Goal: Transaction & Acquisition: Purchase product/service

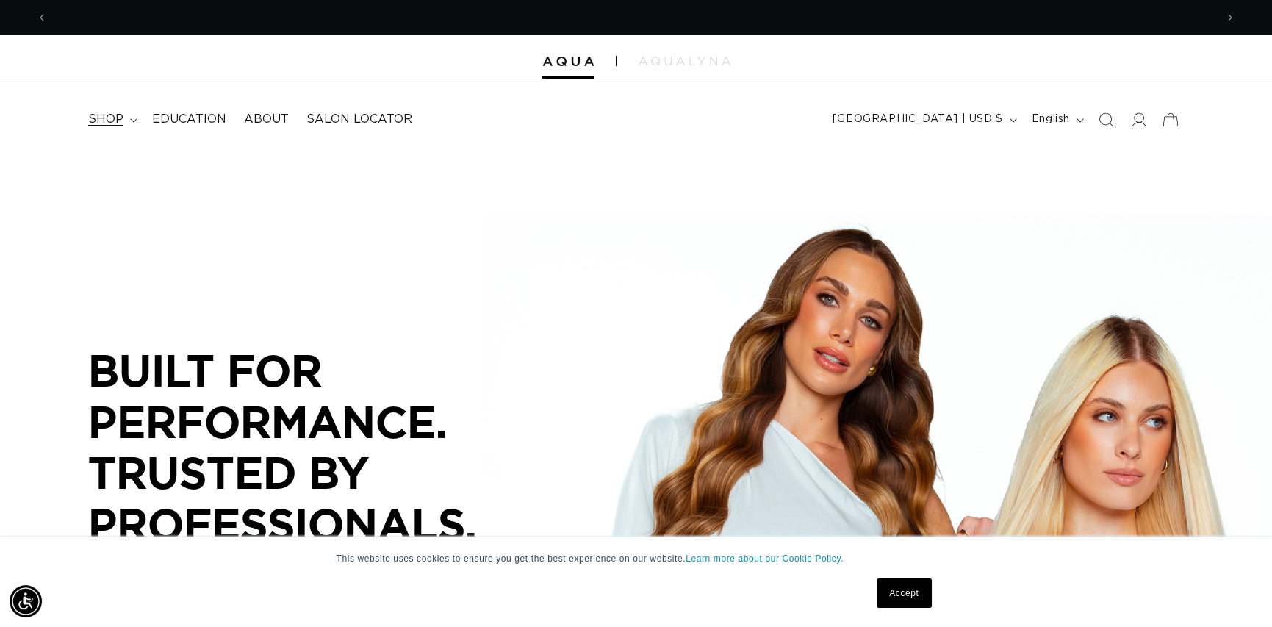
scroll to position [0, 1168]
click at [126, 123] on summary "shop" at bounding box center [111, 119] width 64 height 33
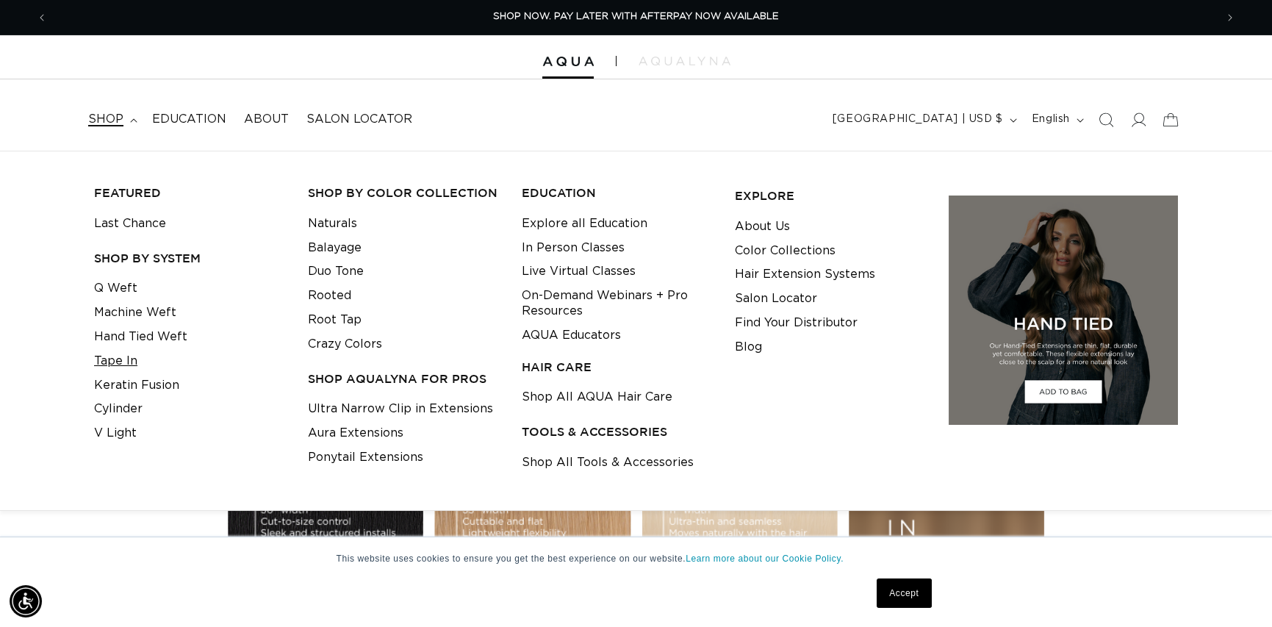
click at [123, 358] on link "Tape In" at bounding box center [115, 361] width 43 height 24
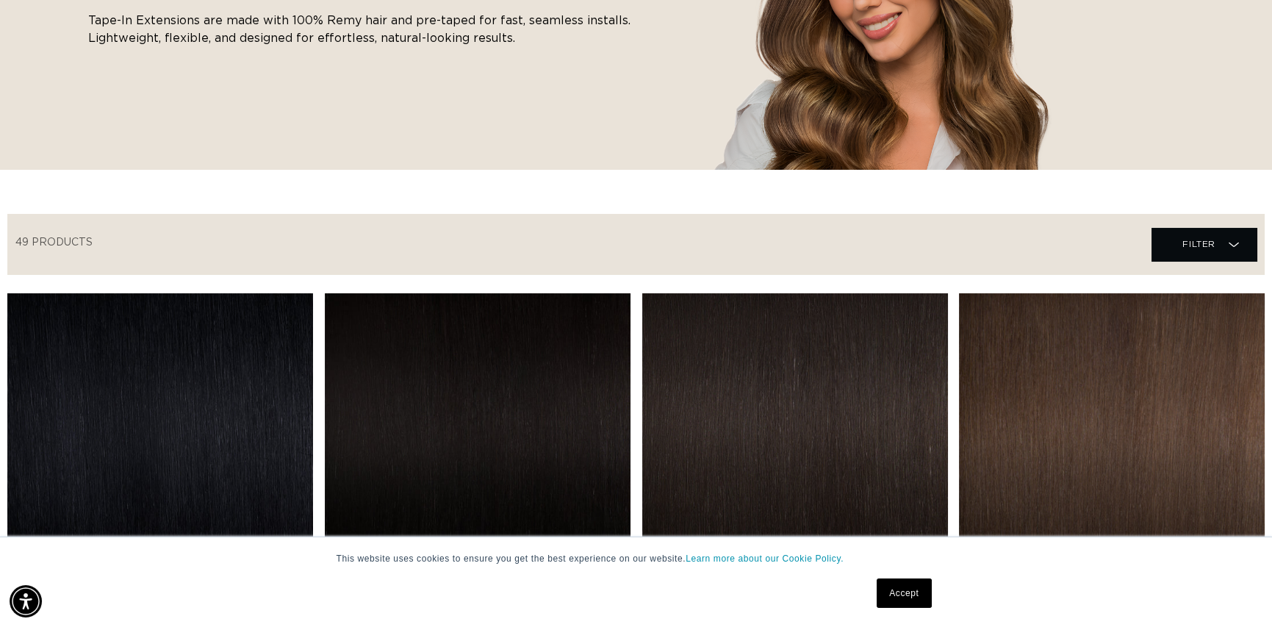
scroll to position [294, 0]
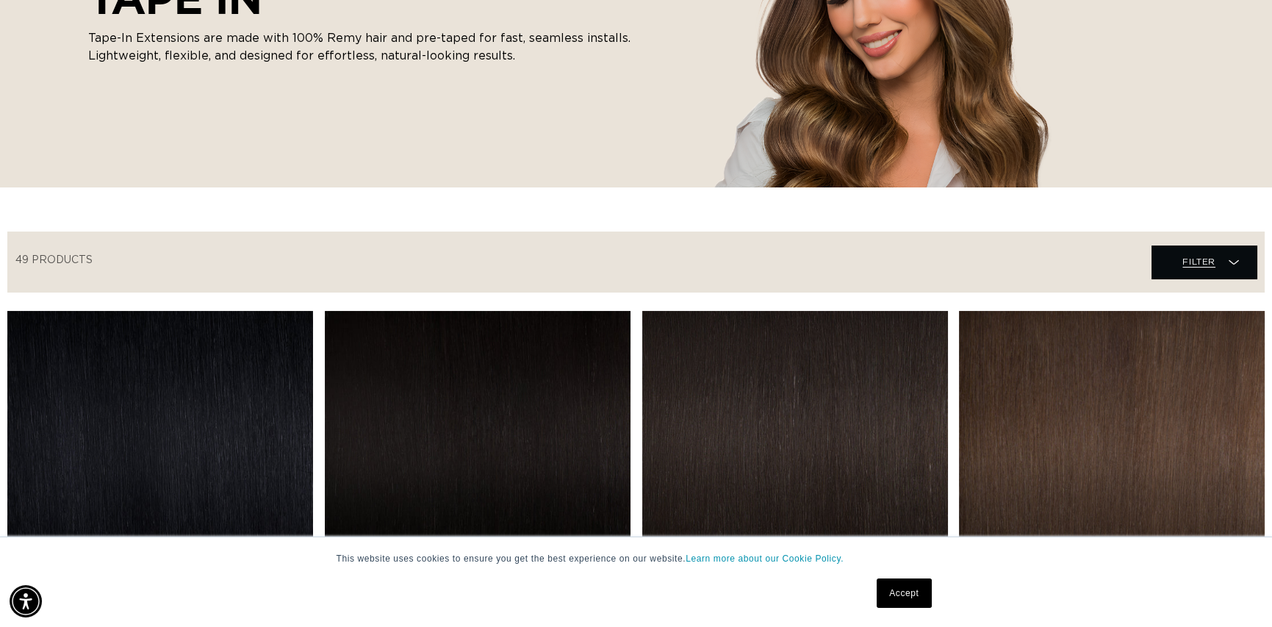
click at [1209, 261] on span "Filter" at bounding box center [1199, 262] width 33 height 28
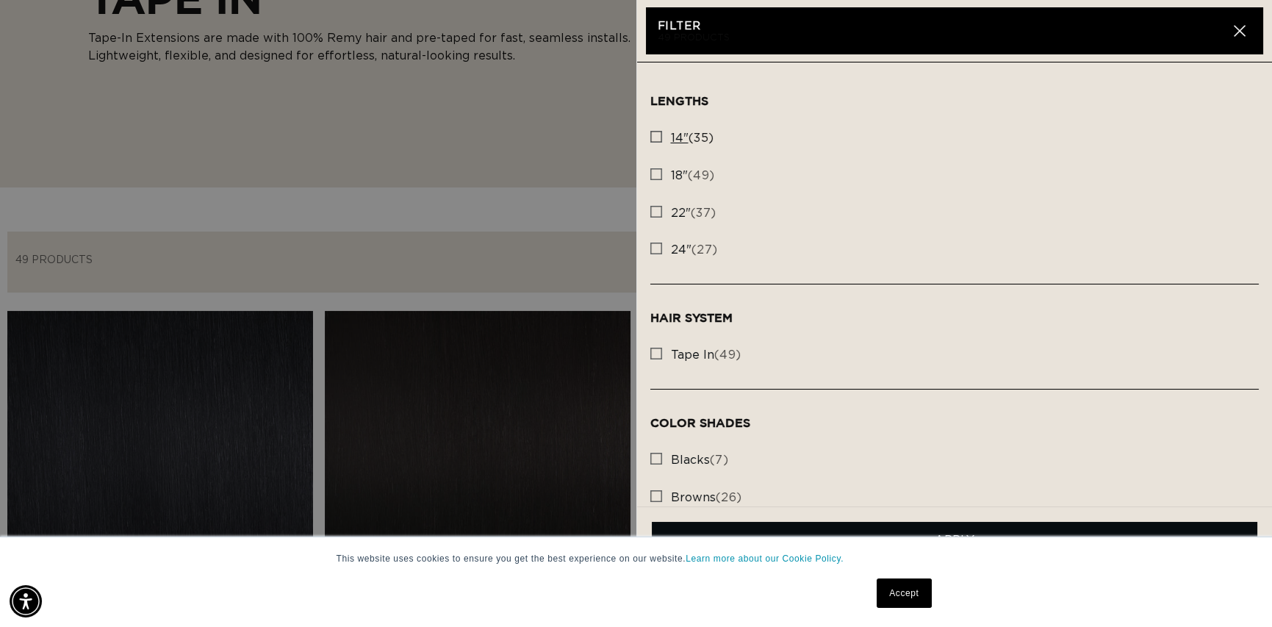
scroll to position [0, 2336]
click at [652, 135] on rect at bounding box center [656, 137] width 10 height 10
click at [652, 135] on input "14" (35) 14" (35 products)" at bounding box center [656, 133] width 12 height 12
checkbox input "true"
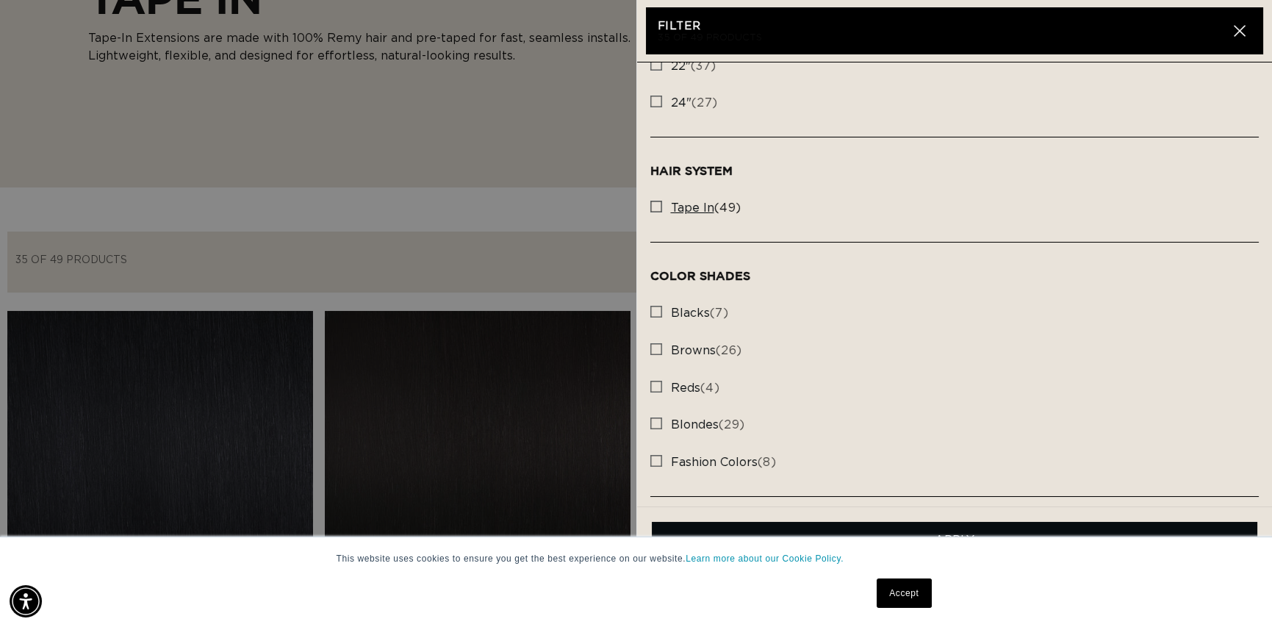
scroll to position [0, 1168]
click at [654, 208] on rect at bounding box center [656, 206] width 10 height 10
click at [654, 208] on input "tape in (49) tape in (49 products)" at bounding box center [656, 203] width 12 height 12
checkbox input "true"
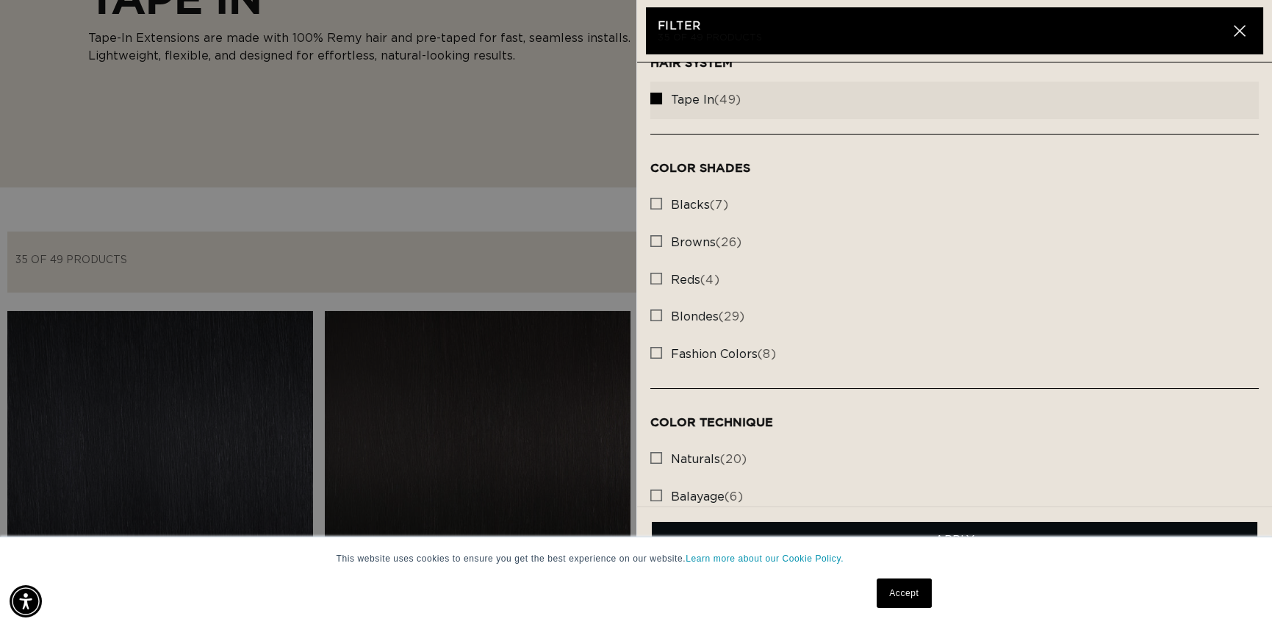
scroll to position [221, 0]
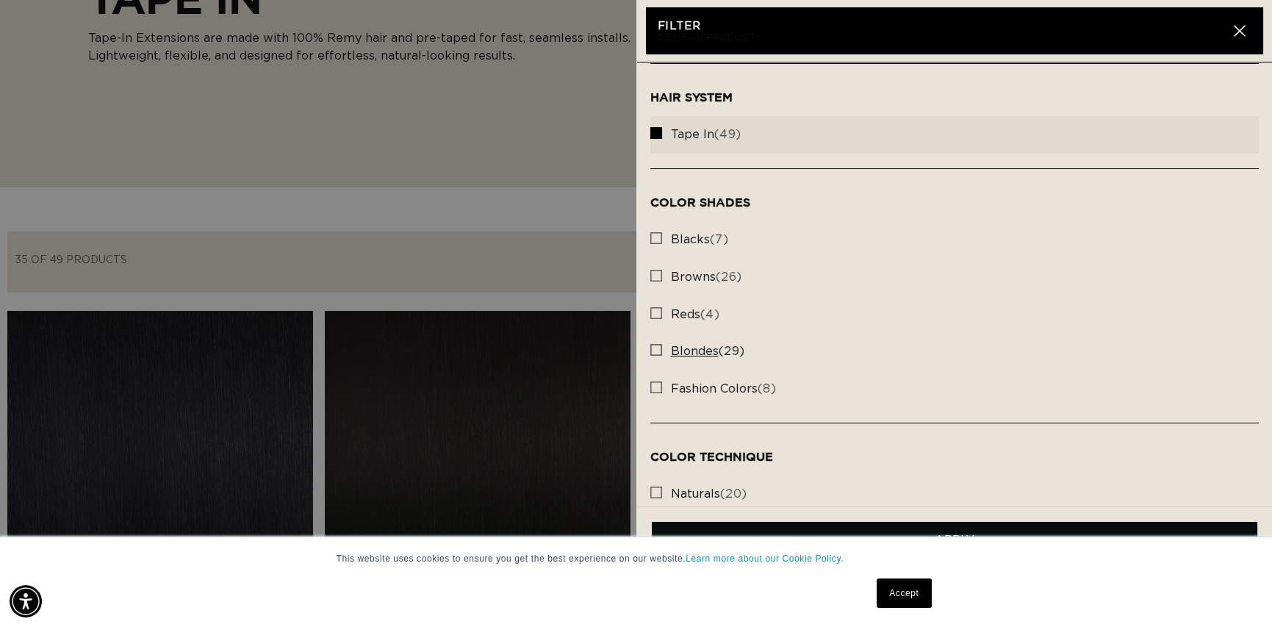
click at [653, 348] on rect at bounding box center [656, 350] width 10 height 10
click at [653, 348] on input "blondes (29) blondes (29 products)" at bounding box center [656, 346] width 12 height 12
checkbox input "true"
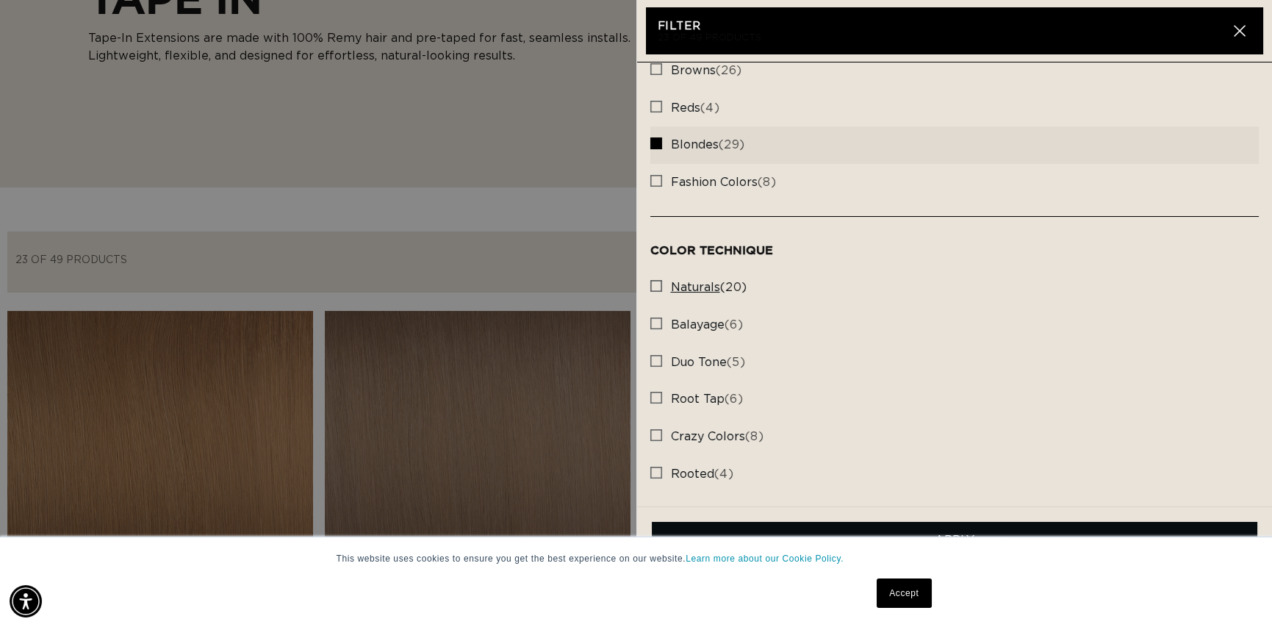
scroll to position [0, 1168]
click at [656, 281] on rect at bounding box center [656, 286] width 10 height 10
click at [656, 281] on input "naturals (20) naturals (20 products)" at bounding box center [656, 282] width 12 height 12
checkbox input "true"
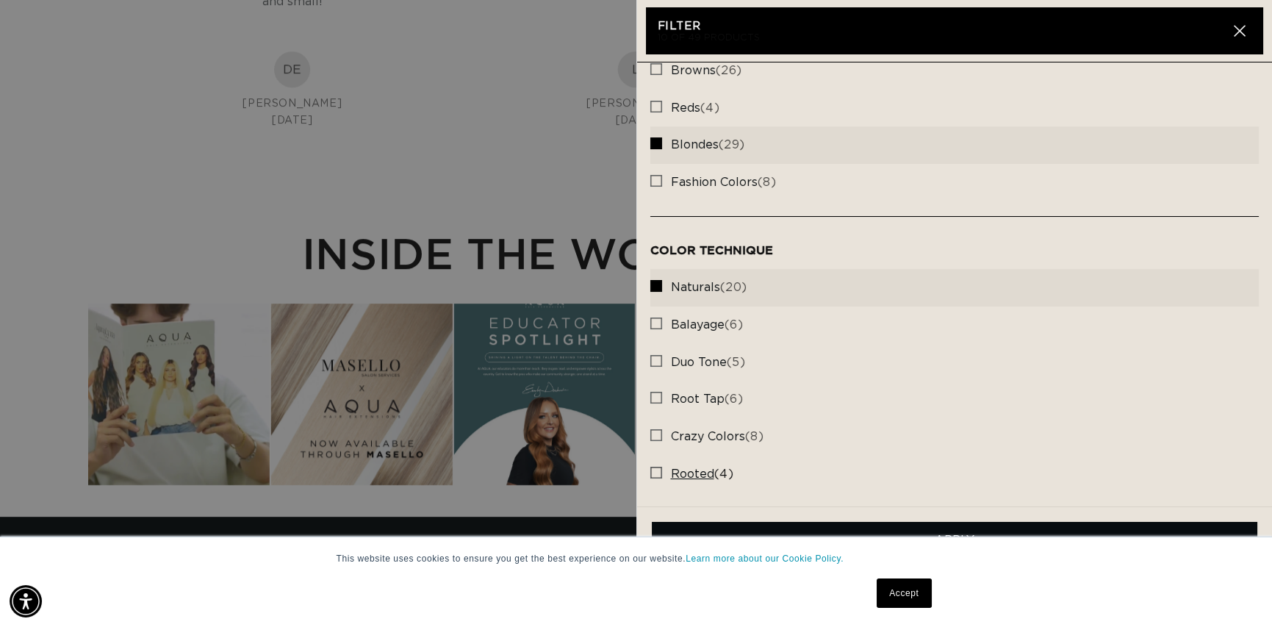
scroll to position [2261, 0]
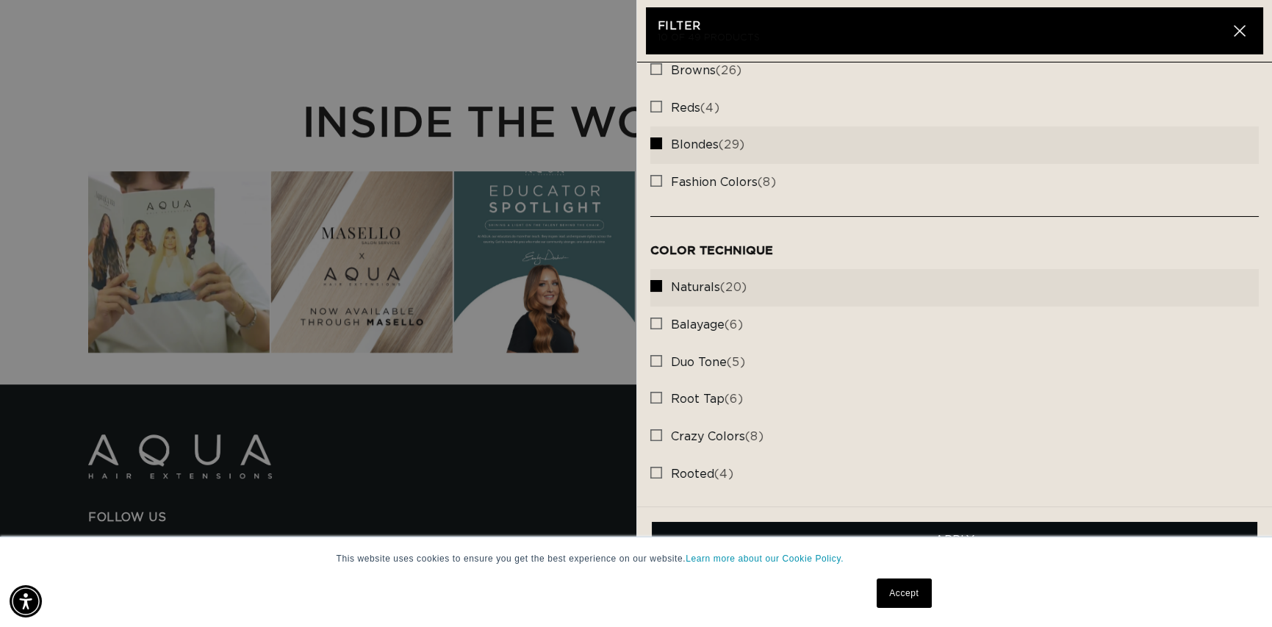
click at [911, 602] on link "Accept" at bounding box center [904, 592] width 54 height 29
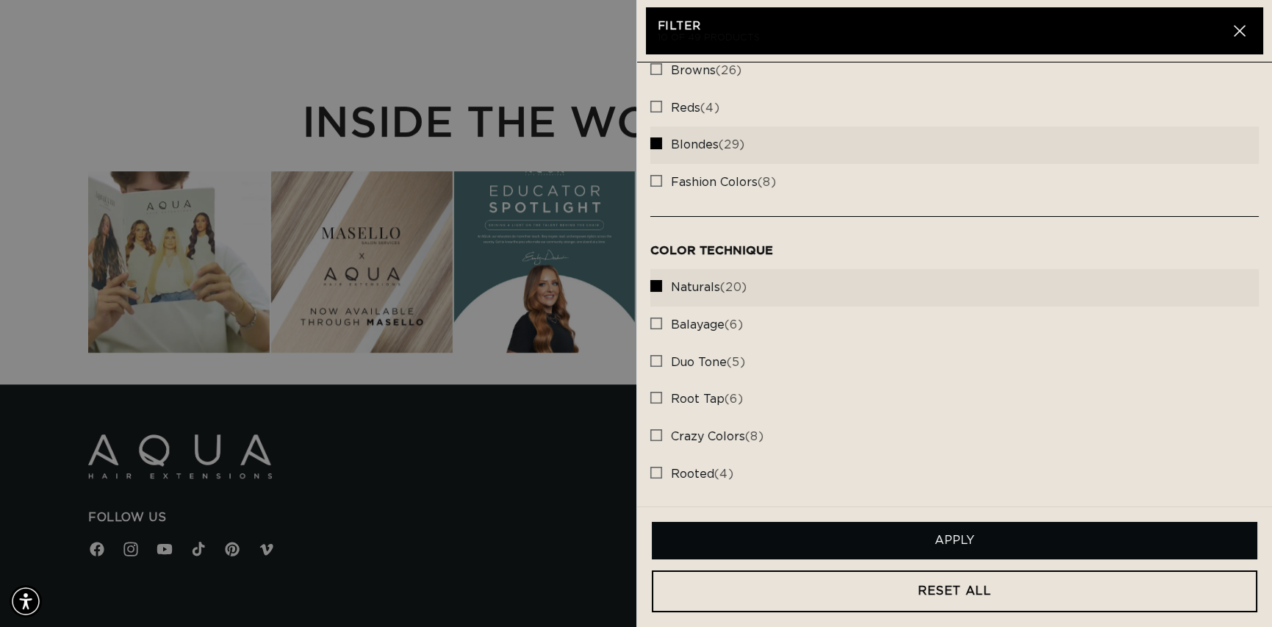
click at [1010, 542] on button "Apply" at bounding box center [955, 540] width 606 height 37
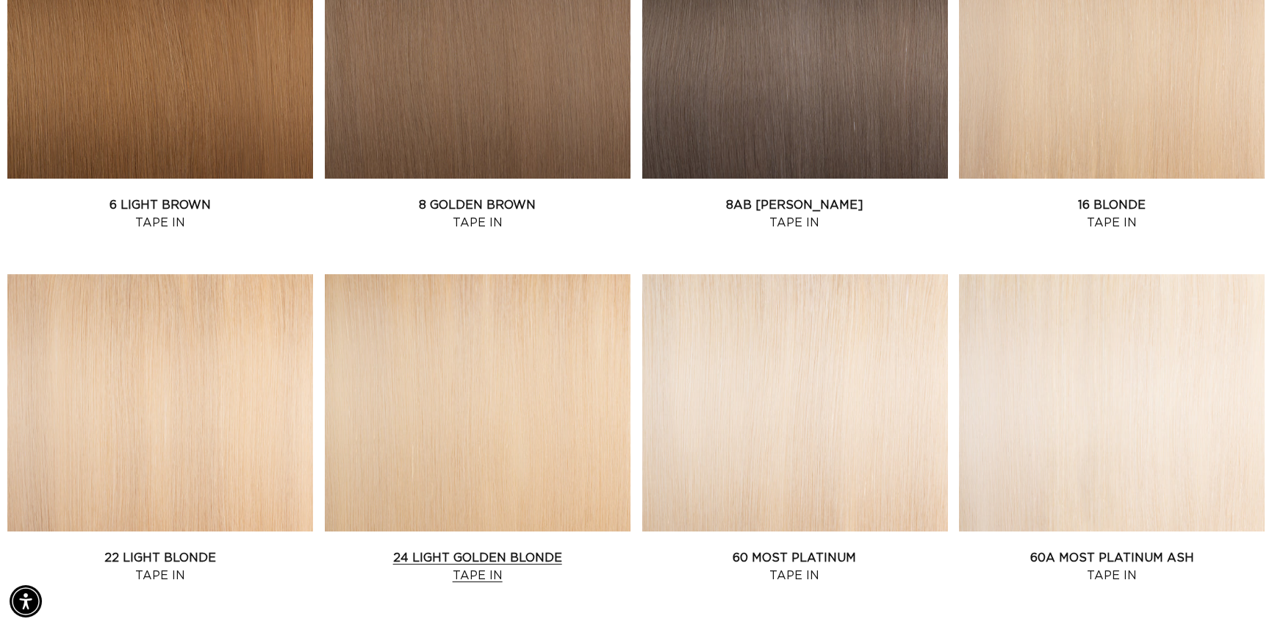
scroll to position [0, 1168]
click at [213, 549] on link "22 Light Blonde Tape In" at bounding box center [160, 566] width 306 height 35
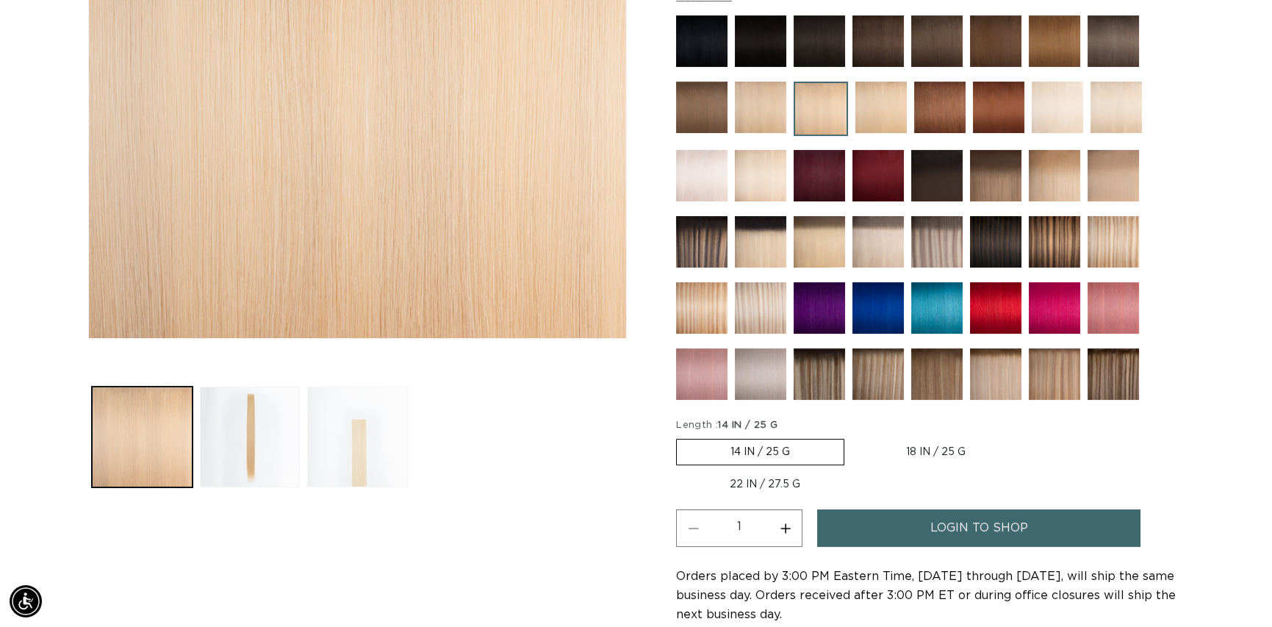
scroll to position [0, 1168]
click at [375, 443] on button "Load image 3 in gallery view" at bounding box center [357, 437] width 101 height 101
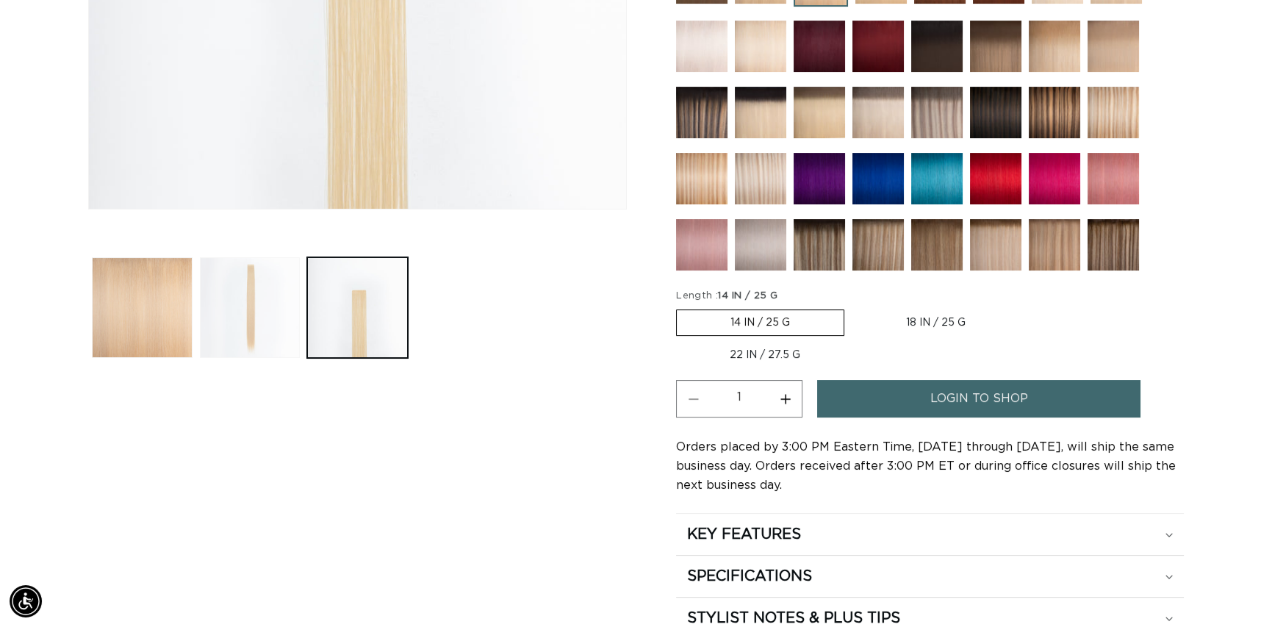
scroll to position [0, 2336]
click at [257, 321] on button "Load image 2 in gallery view" at bounding box center [250, 307] width 101 height 101
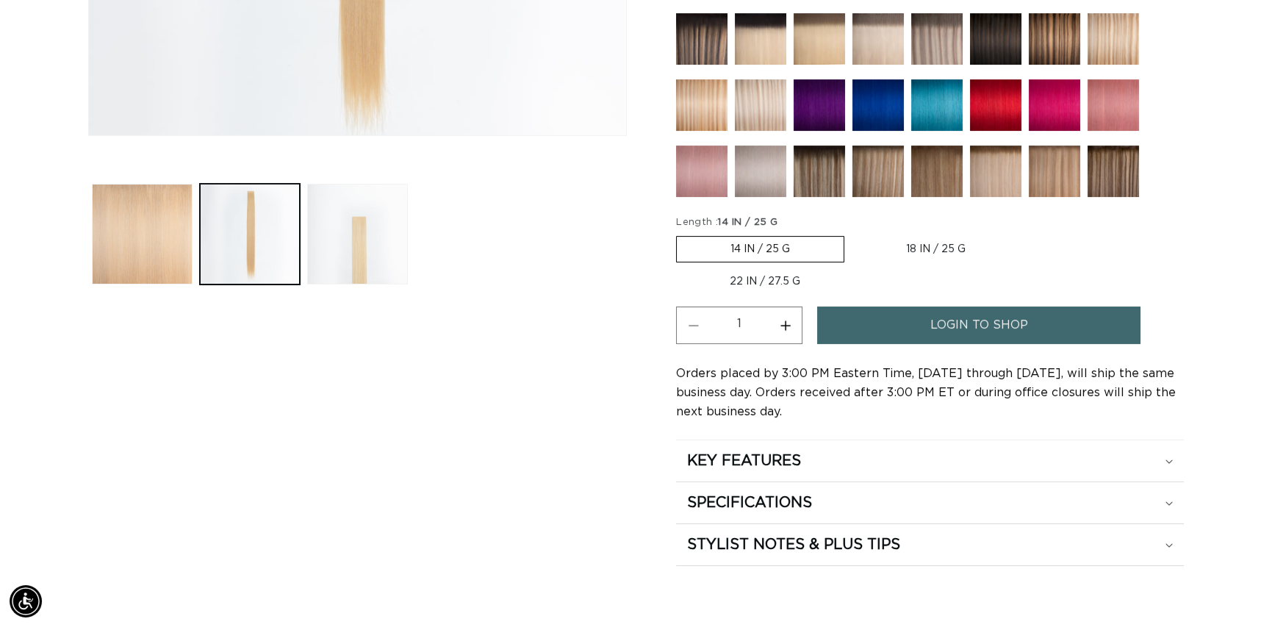
scroll to position [0, 1168]
click at [978, 328] on span "login to shop" at bounding box center [980, 325] width 98 height 37
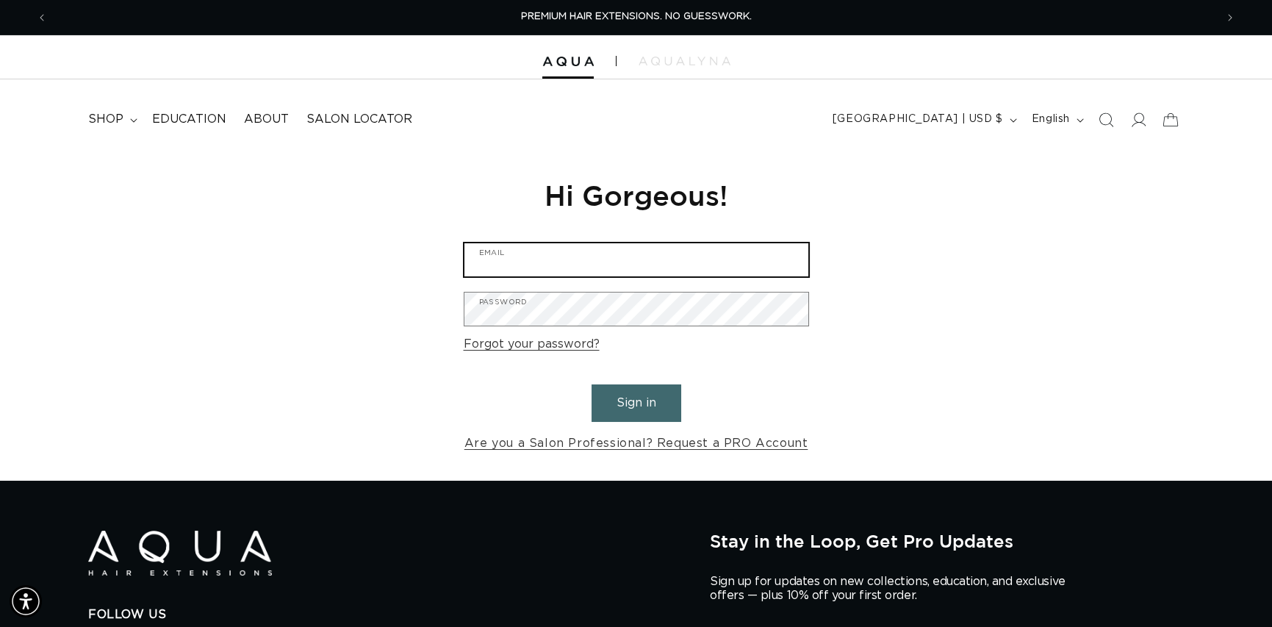
click at [556, 268] on input "Email" at bounding box center [637, 259] width 344 height 33
type input "julieakers71@gmail.com"
click at [592, 384] on button "Sign in" at bounding box center [637, 402] width 90 height 37
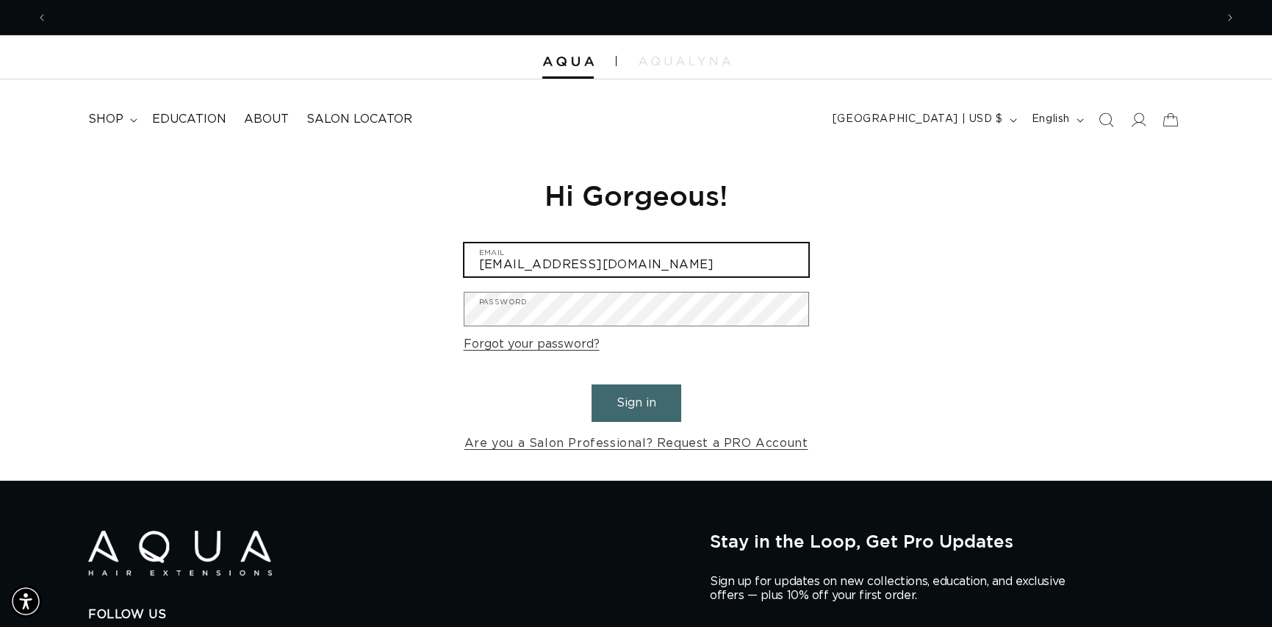
scroll to position [0, 1168]
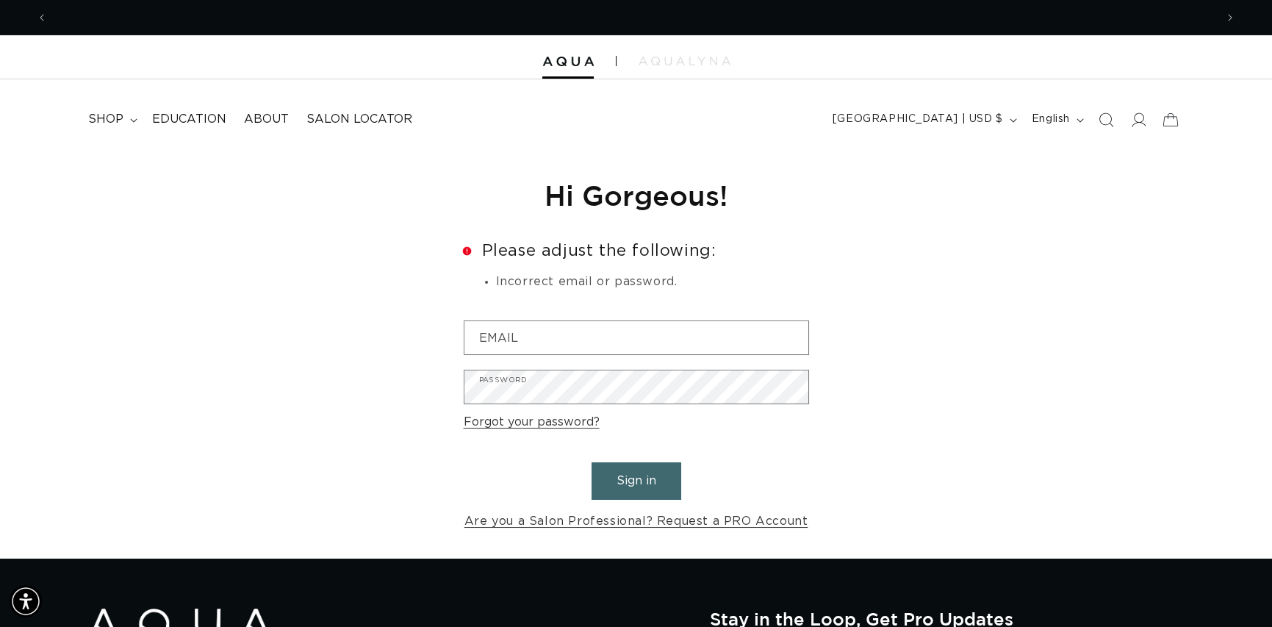
scroll to position [0, 1168]
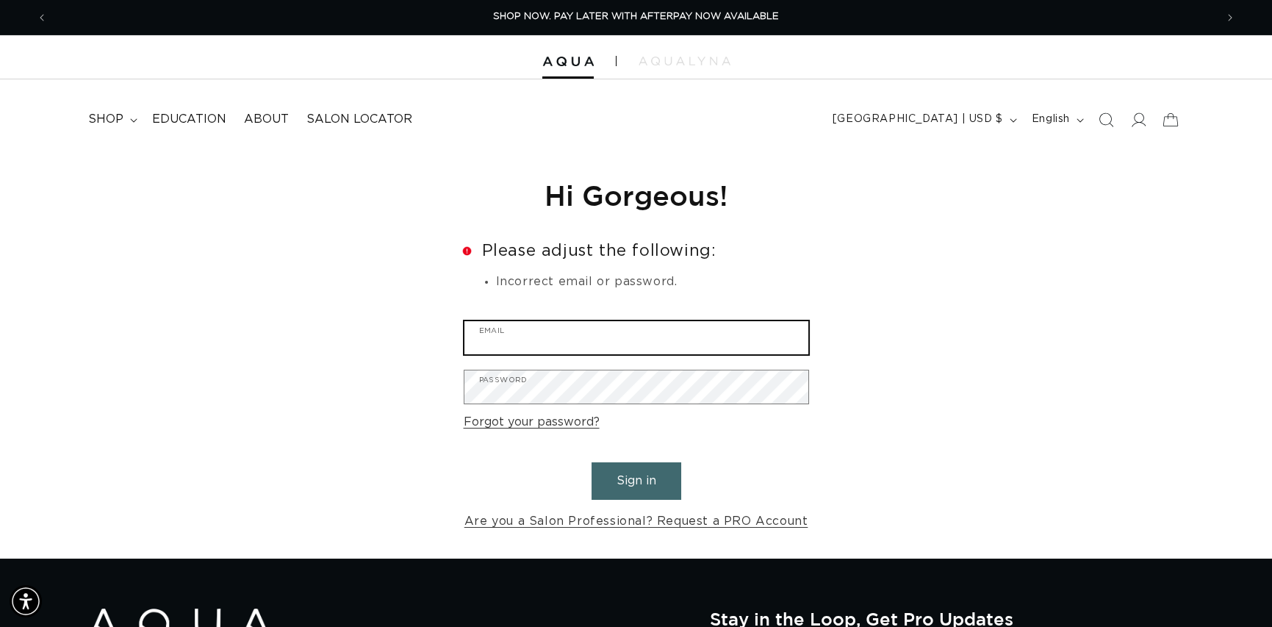
click at [576, 338] on input "Email" at bounding box center [637, 337] width 344 height 33
type input "[EMAIL_ADDRESS][DOMAIN_NAME]"
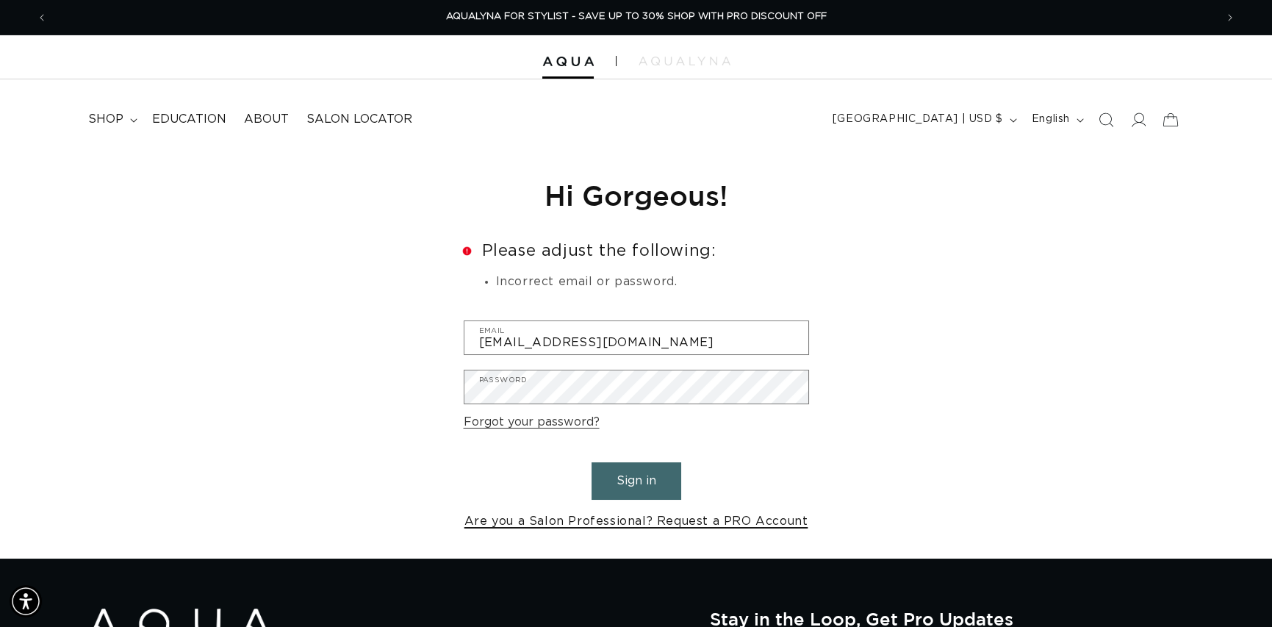
click at [686, 519] on link "Are you a Salon Professional? Request a PRO Account" at bounding box center [637, 521] width 344 height 21
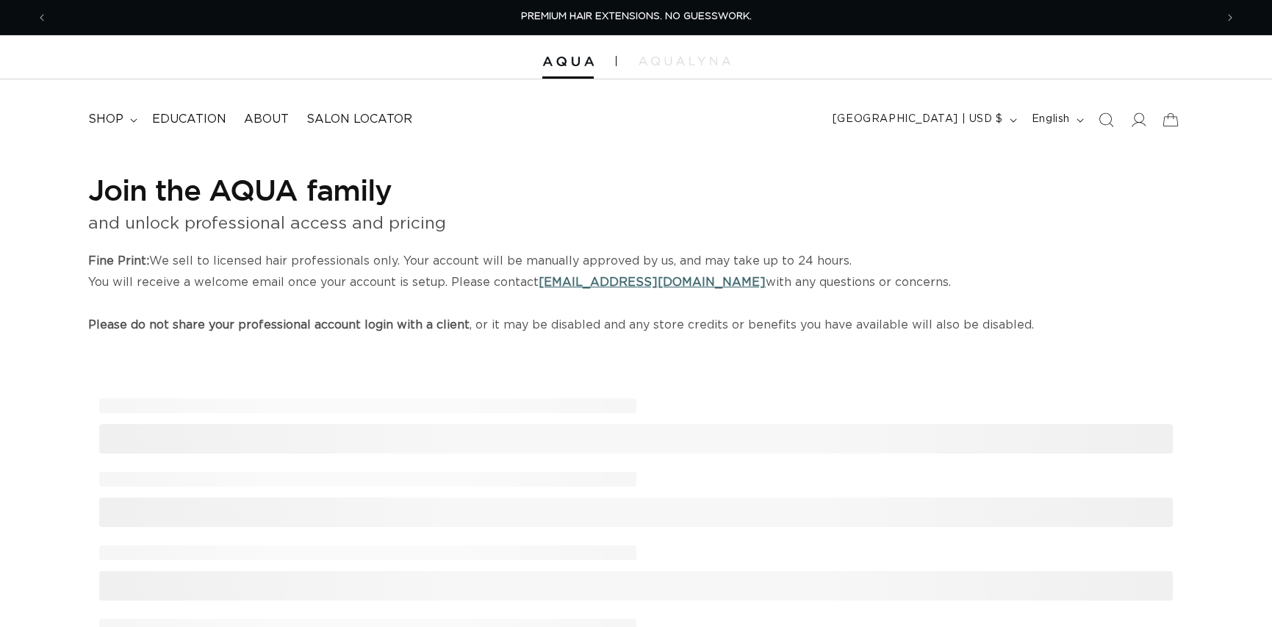
select select "US"
select select "[GEOGRAPHIC_DATA]"
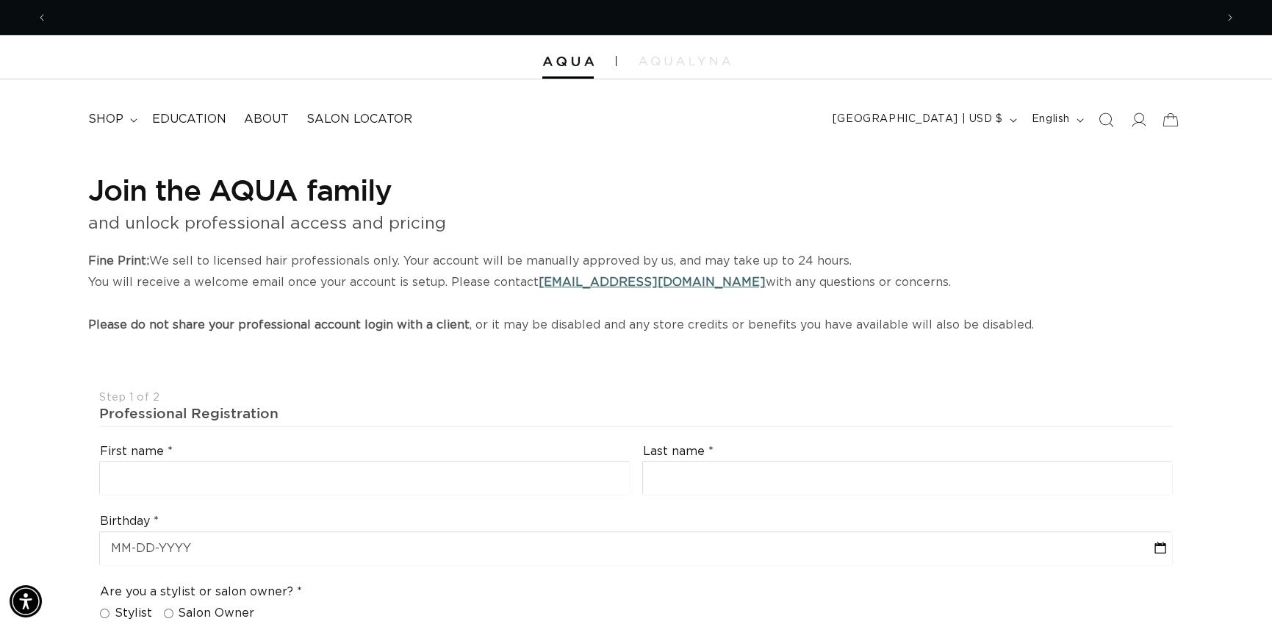
scroll to position [0, 2336]
